Goal: Information Seeking & Learning: Understand process/instructions

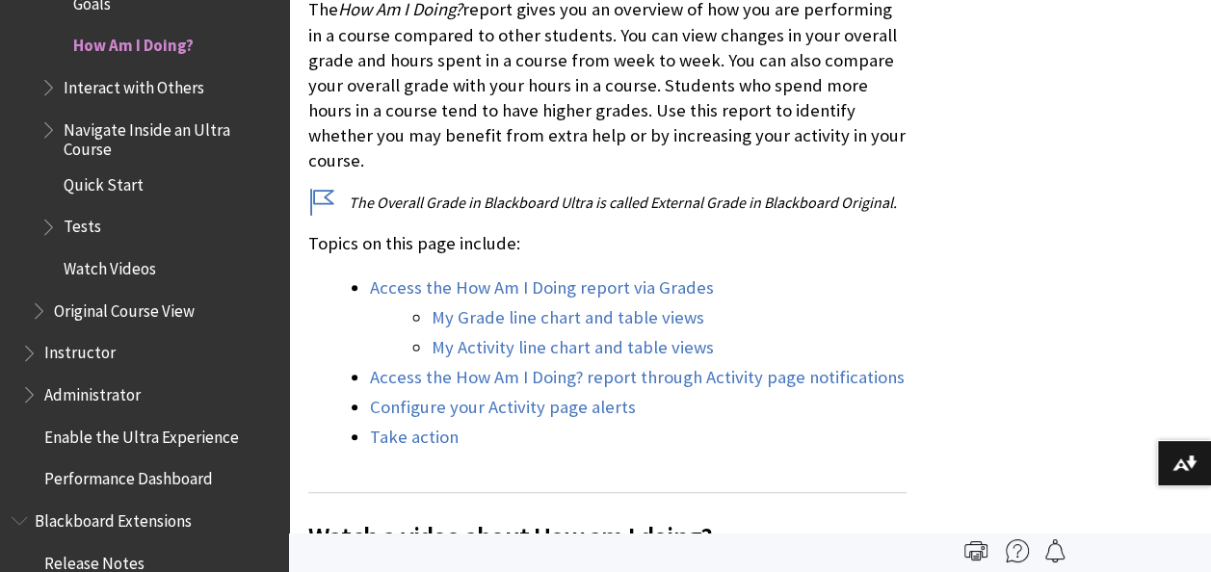
scroll to position [700, 0]
click at [524, 305] on link "My Grade line chart and table views" at bounding box center [567, 316] width 273 height 23
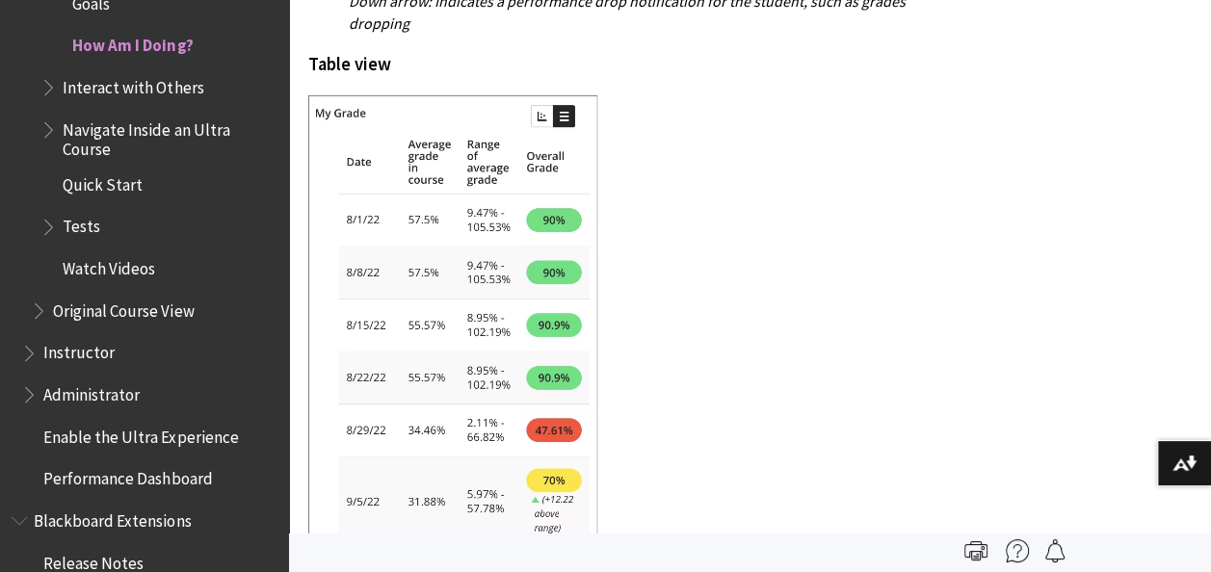
scroll to position [3762, 0]
click at [123, 355] on span "Instructor" at bounding box center [149, 353] width 256 height 33
